Goal: Information Seeking & Learning: Check status

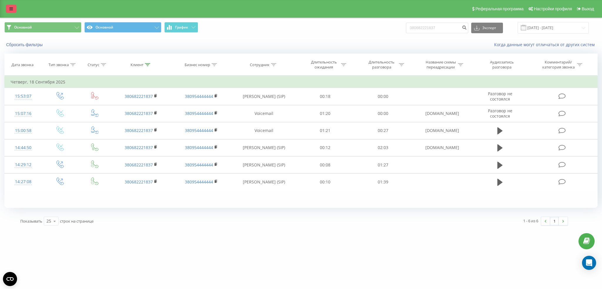
click at [11, 10] on icon at bounding box center [11, 9] width 4 height 4
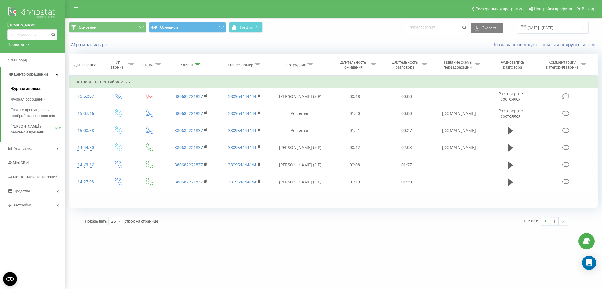
click at [19, 86] on link "Журнал звонков" at bounding box center [38, 89] width 54 height 11
click at [23, 91] on span "Журнал звонков" at bounding box center [26, 89] width 31 height 6
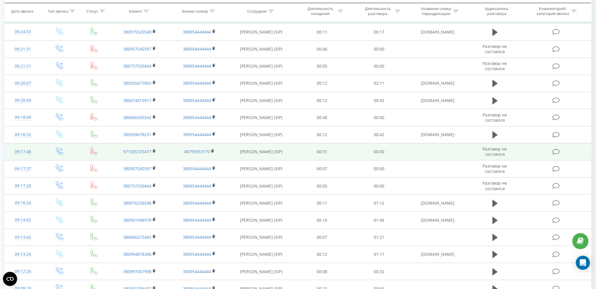
scroll to position [78, 0]
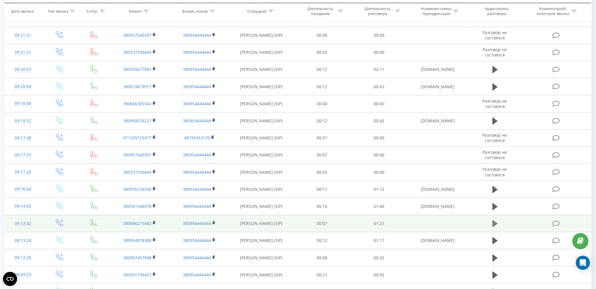
click at [496, 222] on icon at bounding box center [495, 224] width 5 height 8
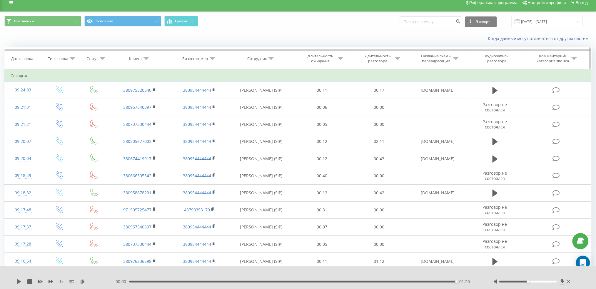
scroll to position [0, 0]
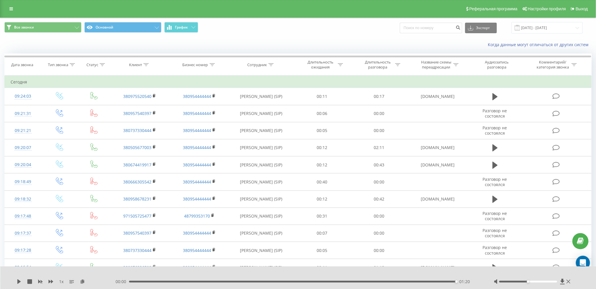
click at [12, 4] on div "Реферальная программа Настройки профиля Выход" at bounding box center [298, 9] width 596 height 18
click at [12, 7] on icon at bounding box center [11, 9] width 4 height 4
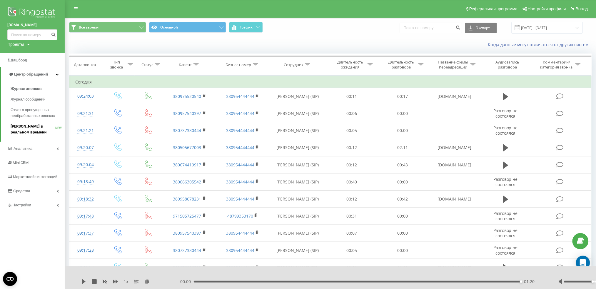
click at [17, 132] on span "Звонки в реальном времени" at bounding box center [33, 130] width 45 height 12
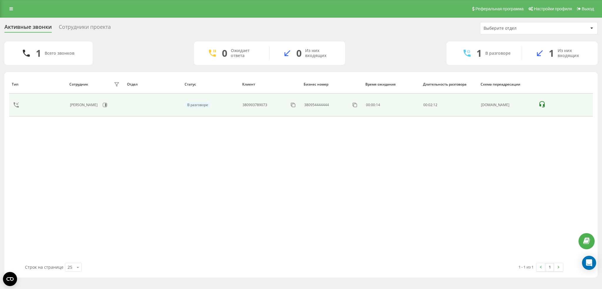
click at [543, 100] on td at bounding box center [565, 105] width 58 height 23
click at [542, 105] on icon at bounding box center [542, 104] width 7 height 7
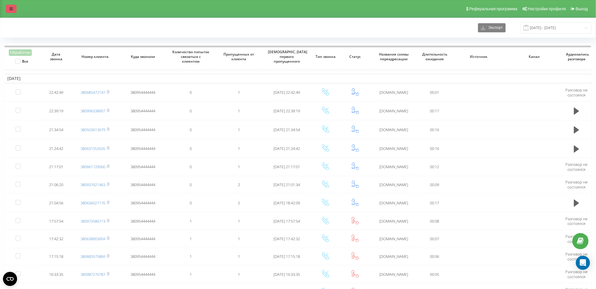
click at [13, 10] on link at bounding box center [11, 9] width 11 height 8
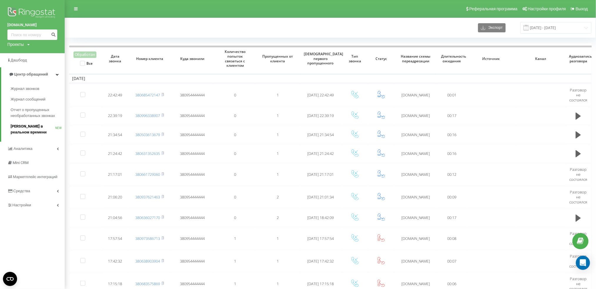
click at [31, 128] on span "[PERSON_NAME] в реальном времени" at bounding box center [33, 130] width 45 height 12
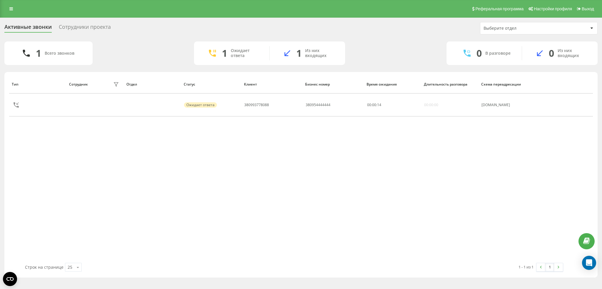
click at [83, 26] on div "Сотрудники проекта" at bounding box center [85, 28] width 52 height 9
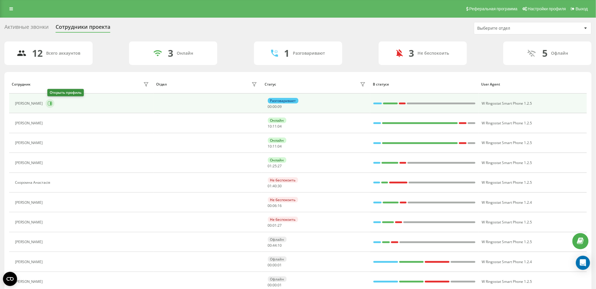
click at [52, 105] on icon at bounding box center [50, 103] width 4 height 4
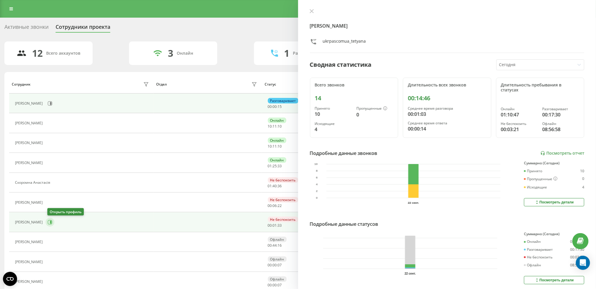
click at [53, 218] on button at bounding box center [50, 222] width 9 height 9
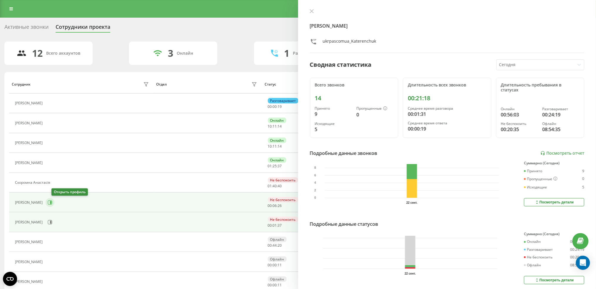
click at [54, 205] on button at bounding box center [50, 202] width 9 height 9
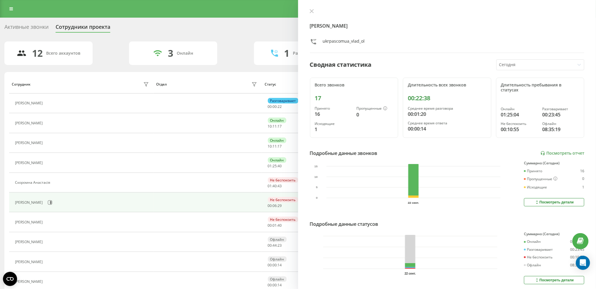
click at [14, 24] on div "Активные звонки" at bounding box center [26, 28] width 44 height 9
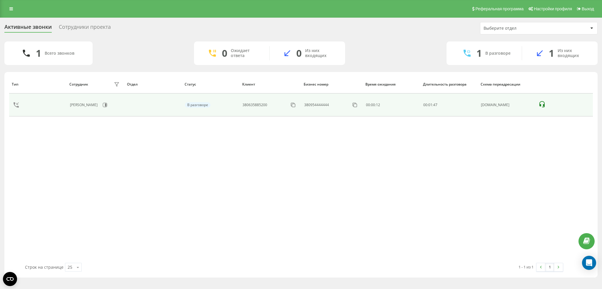
click at [539, 104] on icon at bounding box center [542, 104] width 7 height 7
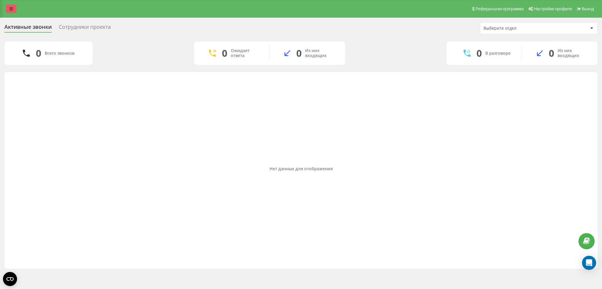
click at [15, 9] on link at bounding box center [11, 9] width 11 height 8
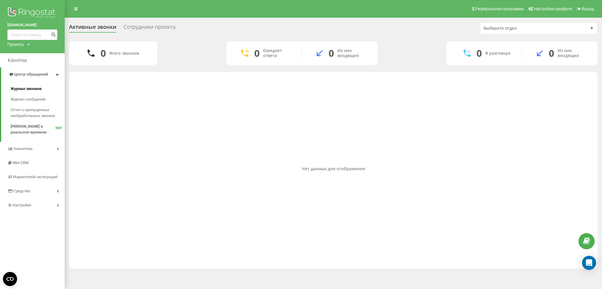
click at [19, 89] on span "Журнал звонков" at bounding box center [26, 89] width 31 height 6
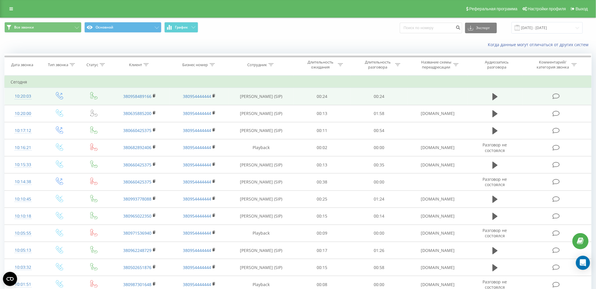
click at [492, 101] on span at bounding box center [495, 99] width 9 height 6
click at [492, 101] on button at bounding box center [495, 96] width 9 height 9
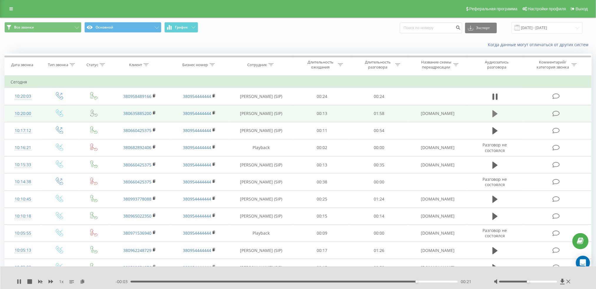
click at [497, 113] on icon at bounding box center [495, 113] width 5 height 7
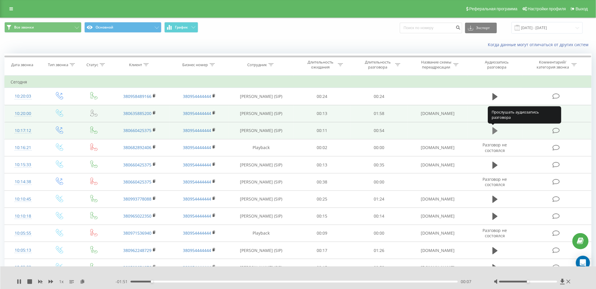
click at [496, 132] on icon at bounding box center [495, 130] width 5 height 7
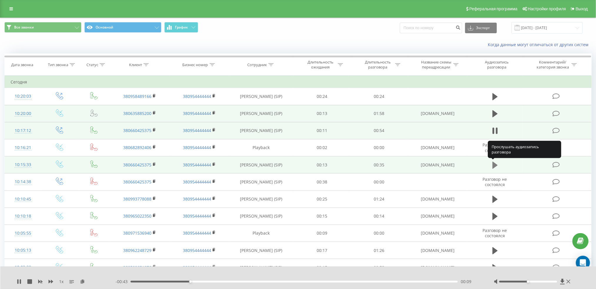
click at [495, 164] on icon at bounding box center [495, 164] width 5 height 7
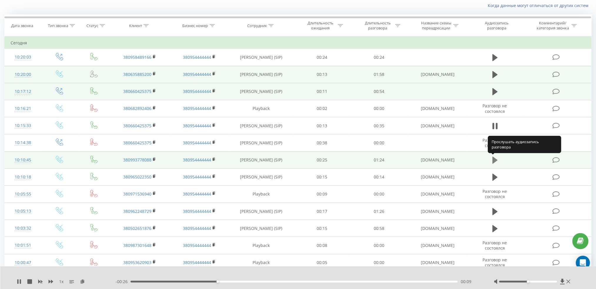
click at [495, 162] on icon at bounding box center [495, 160] width 5 height 8
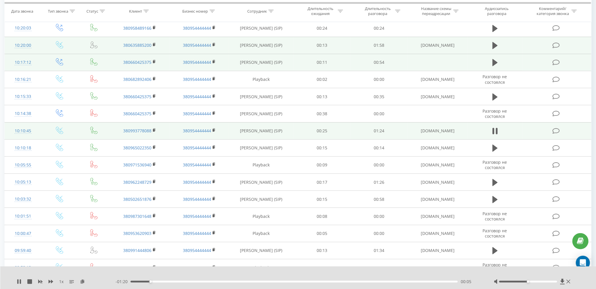
scroll to position [78, 0]
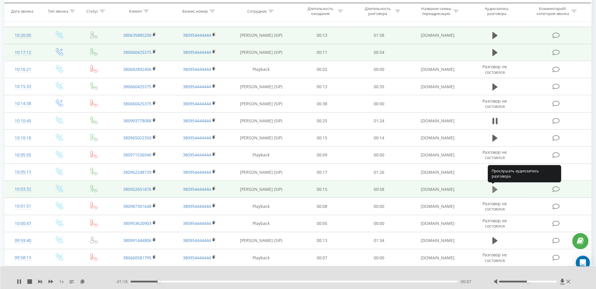
click at [497, 187] on icon at bounding box center [495, 190] width 5 height 8
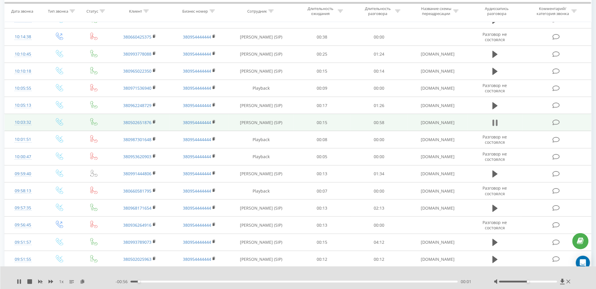
scroll to position [157, 0]
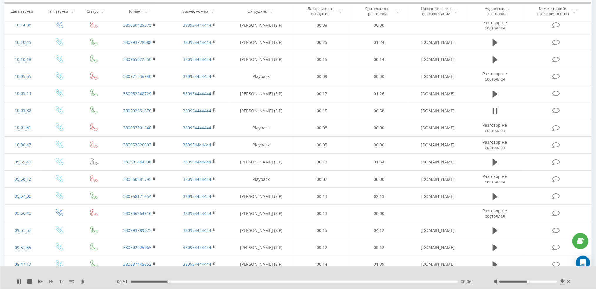
click at [53, 282] on icon at bounding box center [51, 282] width 5 height 4
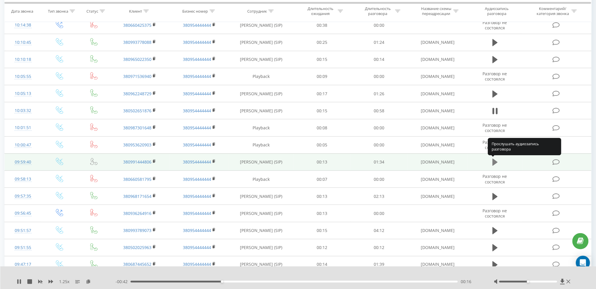
click at [494, 165] on icon at bounding box center [495, 162] width 5 height 7
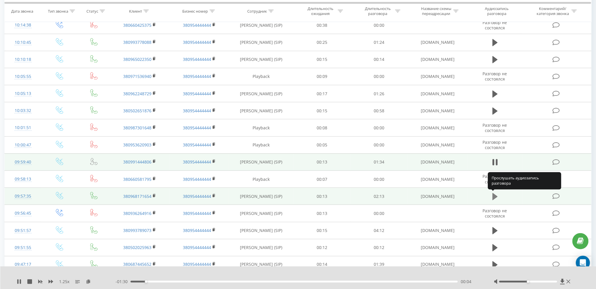
click at [493, 201] on button at bounding box center [495, 196] width 9 height 9
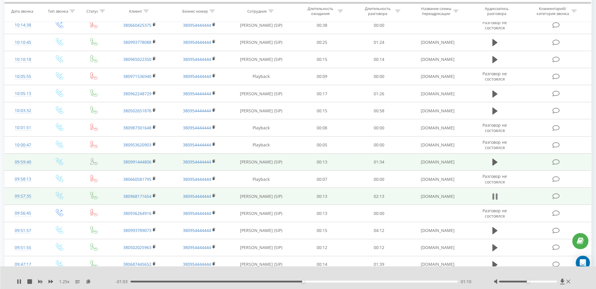
click at [494, 195] on icon at bounding box center [494, 197] width 2 height 6
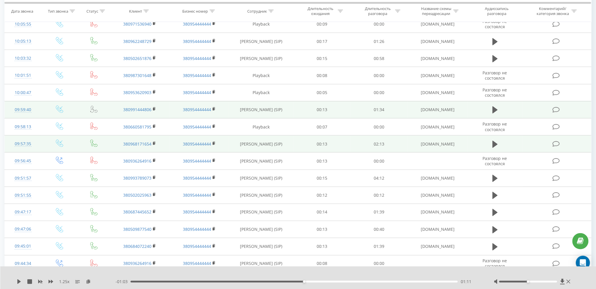
scroll to position [249, 0]
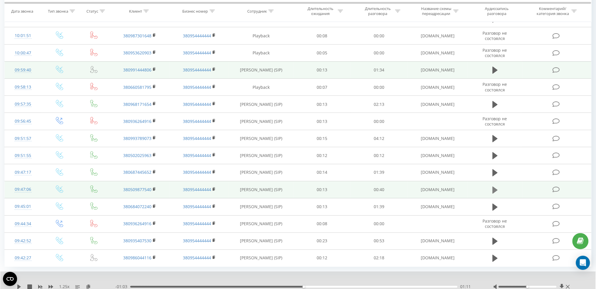
click at [493, 192] on icon at bounding box center [495, 189] width 5 height 7
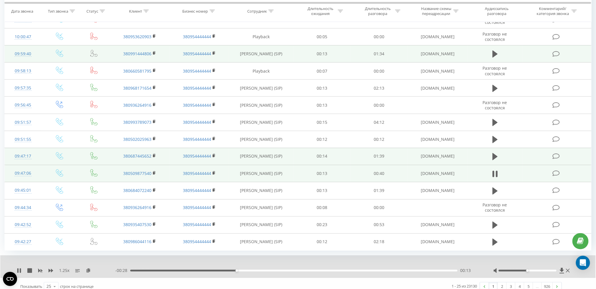
scroll to position [272, 0]
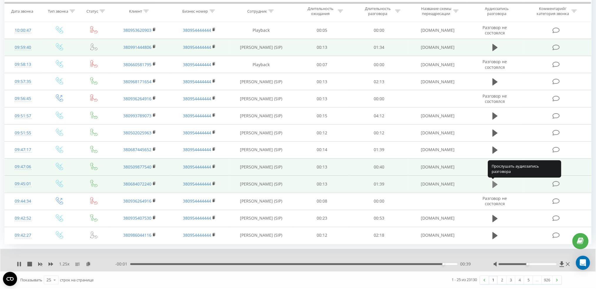
click at [496, 188] on icon at bounding box center [495, 185] width 5 height 8
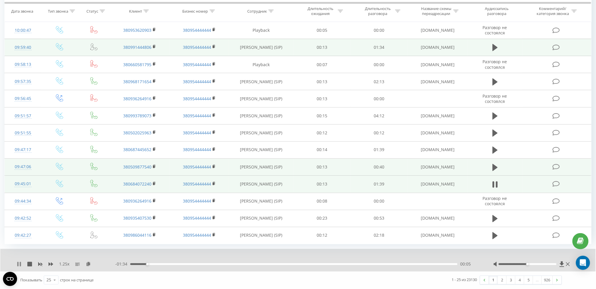
click at [18, 265] on icon at bounding box center [17, 264] width 1 height 5
click at [16, 266] on div "1.25 x - 01:34 00:05 00:05" at bounding box center [298, 260] width 596 height 23
click at [20, 264] on icon at bounding box center [19, 264] width 4 height 5
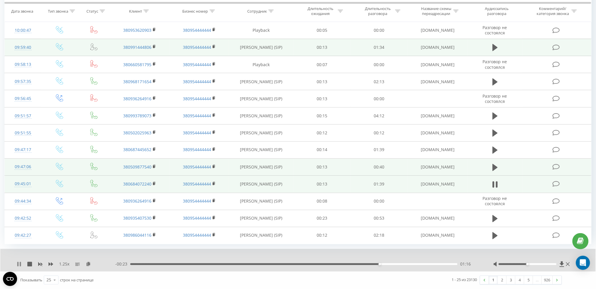
click at [17, 264] on icon at bounding box center [19, 264] width 5 height 5
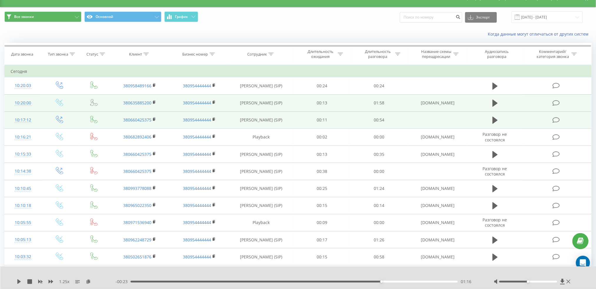
scroll to position [0, 0]
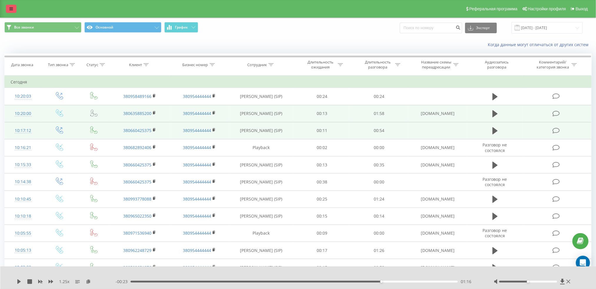
click at [10, 11] on link at bounding box center [11, 9] width 11 height 8
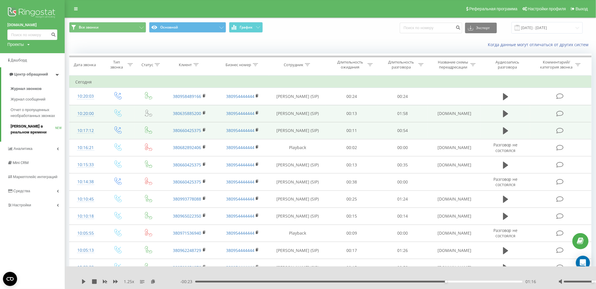
click at [28, 130] on span "[PERSON_NAME] в реальном времени" at bounding box center [33, 130] width 45 height 12
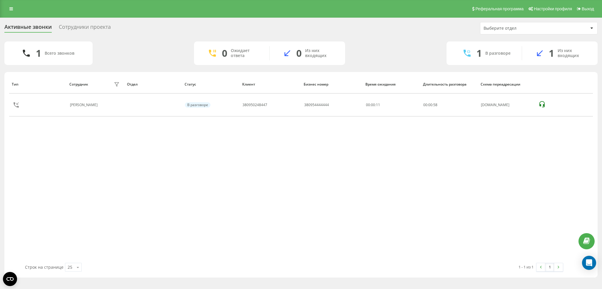
drag, startPoint x: 221, startPoint y: 275, endPoint x: 172, endPoint y: 87, distance: 193.5
click at [228, 280] on div "Активные звонки Сотрудники проекта Выберите отдел 1 Всего звонков 0 Ожидает отв…" at bounding box center [301, 150] width 602 height 264
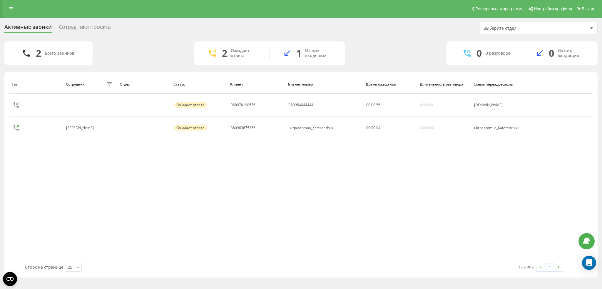
click at [76, 24] on div "Сотрудники проекта" at bounding box center [85, 28] width 52 height 9
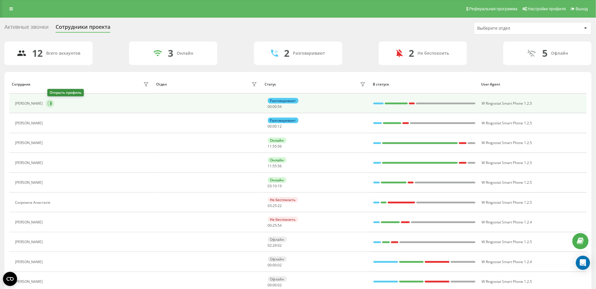
click at [49, 104] on icon at bounding box center [50, 103] width 5 height 5
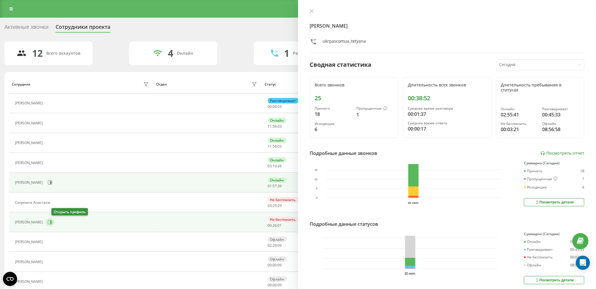
click at [52, 224] on icon at bounding box center [50, 222] width 5 height 5
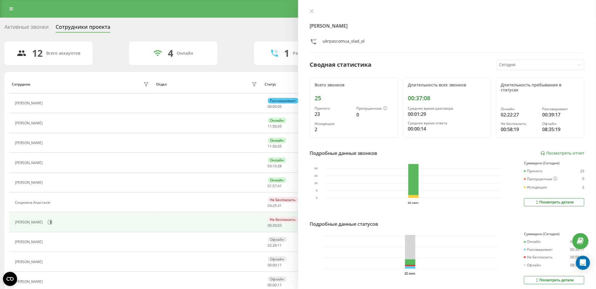
click at [24, 28] on div "Активные звонки" at bounding box center [26, 28] width 44 height 9
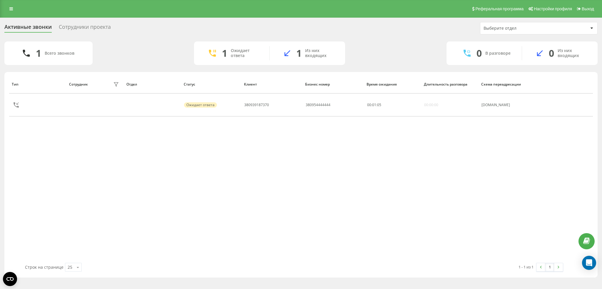
click at [63, 27] on div "Сотрудники проекта" at bounding box center [85, 28] width 52 height 9
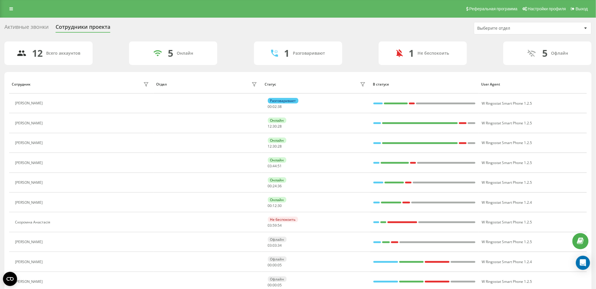
click at [20, 26] on div "Активные звонки" at bounding box center [26, 28] width 44 height 9
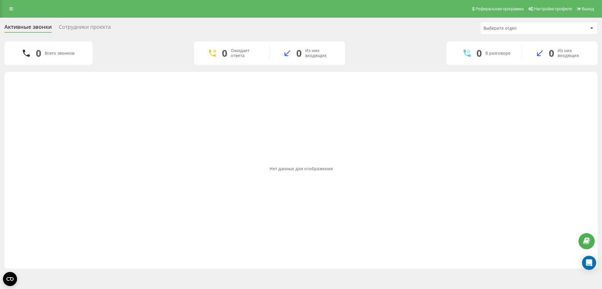
click at [86, 26] on div "Сотрудники проекта" at bounding box center [85, 28] width 52 height 9
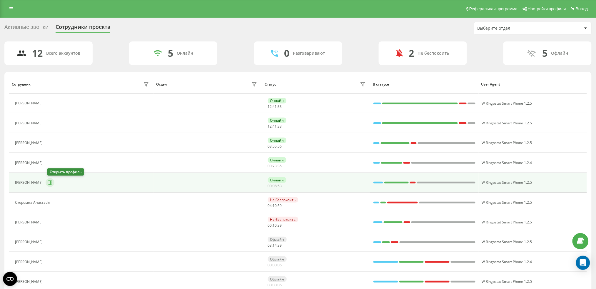
click at [52, 180] on icon at bounding box center [50, 182] width 5 height 5
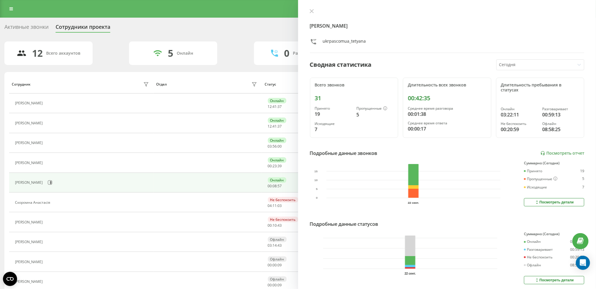
click at [18, 32] on div "Активные звонки" at bounding box center [26, 28] width 44 height 9
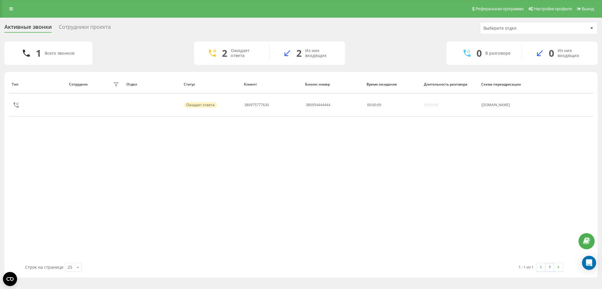
click at [93, 30] on div "Сотрудники проекта" at bounding box center [85, 28] width 52 height 9
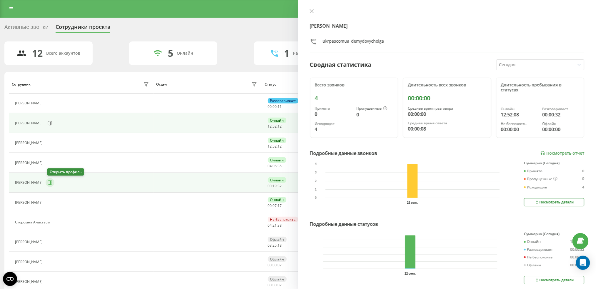
click at [52, 180] on icon at bounding box center [50, 182] width 5 height 5
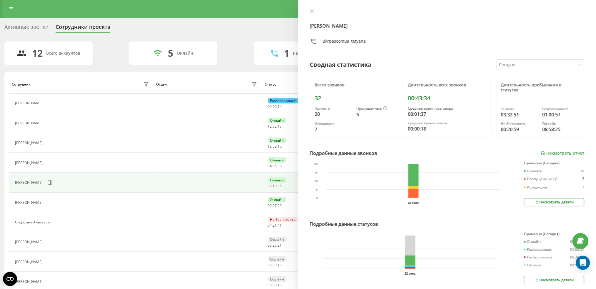
click at [23, 29] on div "Активные звонки" at bounding box center [26, 28] width 44 height 9
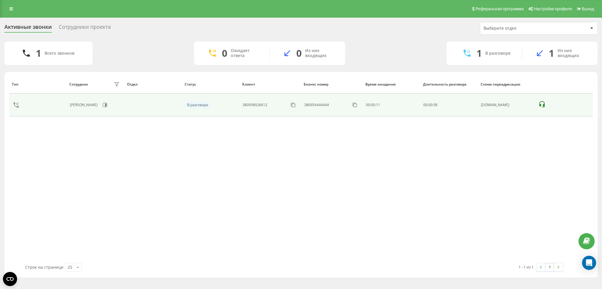
click at [544, 106] on icon at bounding box center [542, 104] width 5 height 6
